Goal: Check status

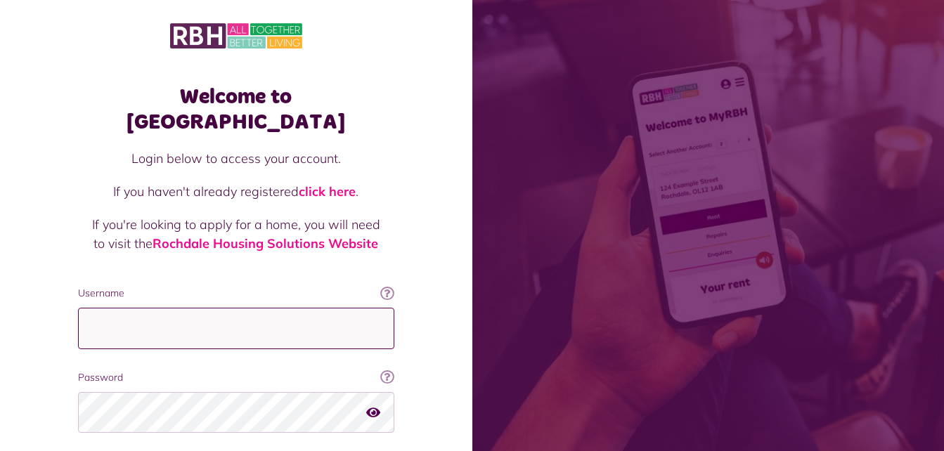
click at [114, 309] on input "Username" at bounding box center [236, 328] width 316 height 41
type input "**********"
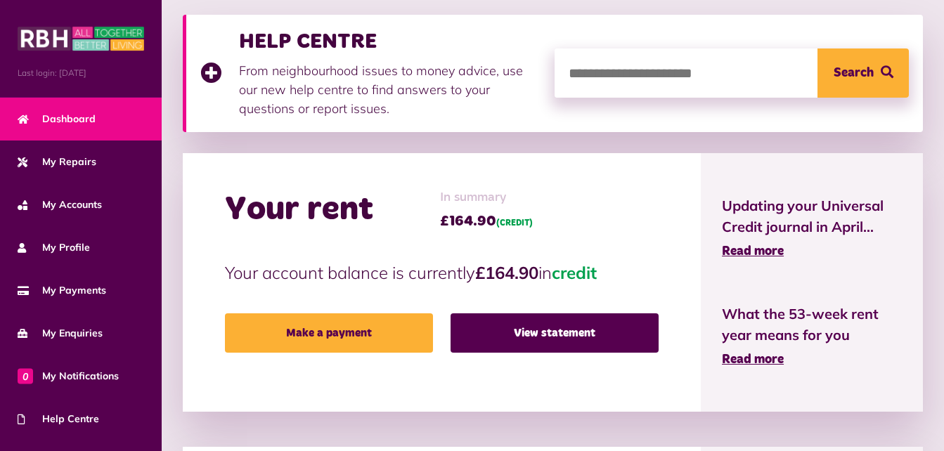
scroll to position [211, 0]
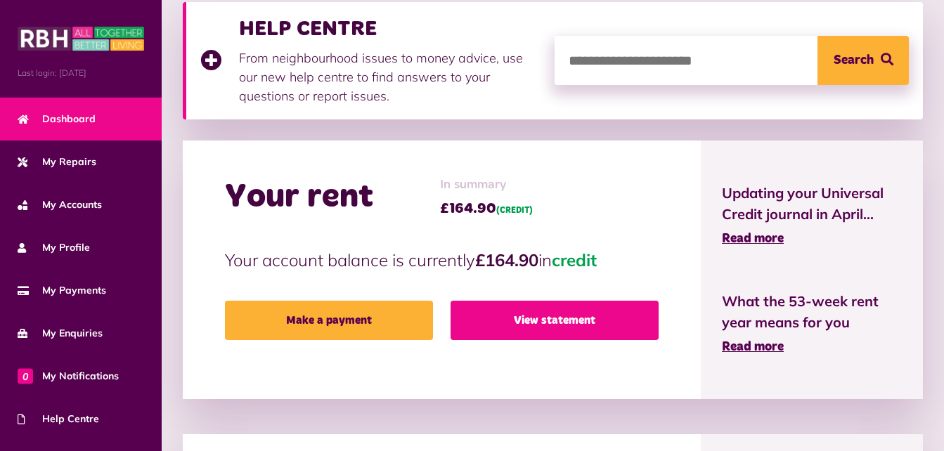
click at [593, 312] on link "View statement" at bounding box center [555, 320] width 208 height 39
